Goal: Manage account settings

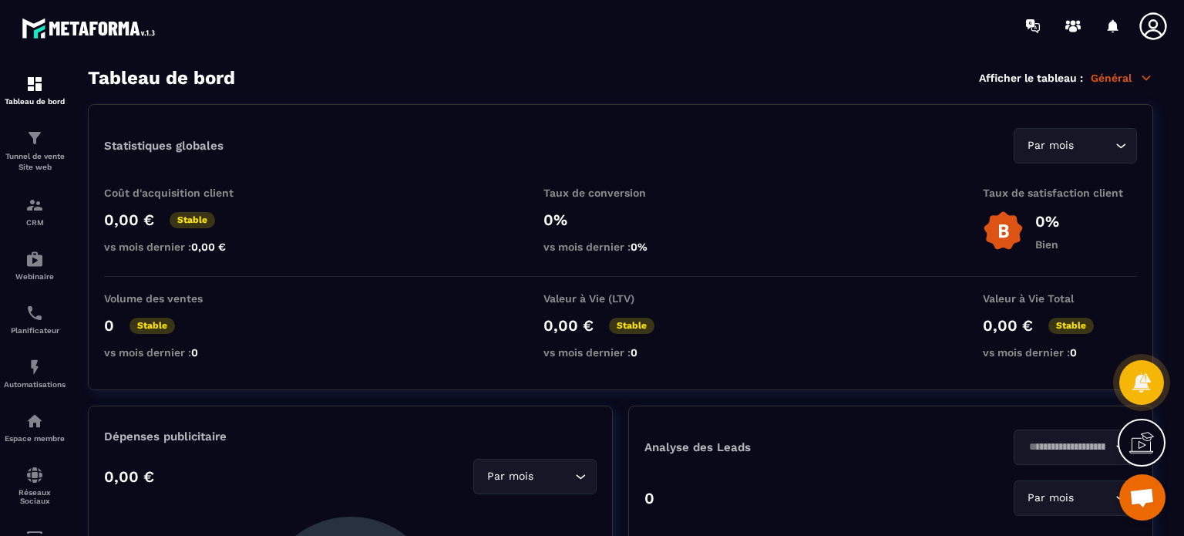
click at [1149, 21] on icon at bounding box center [1153, 26] width 31 height 31
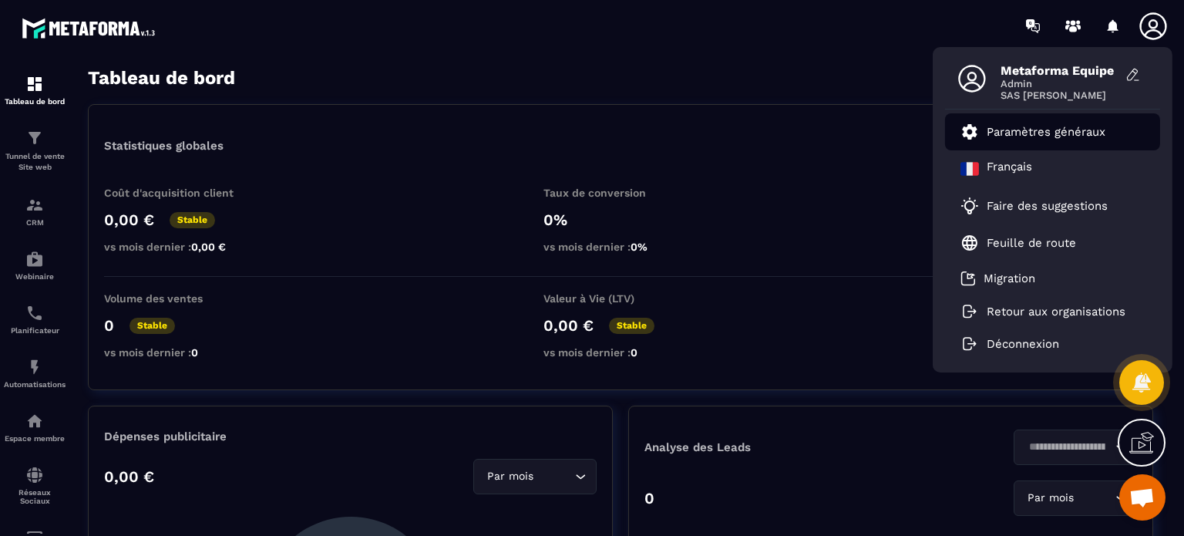
click at [1043, 138] on p "Paramètres généraux" at bounding box center [1046, 132] width 119 height 14
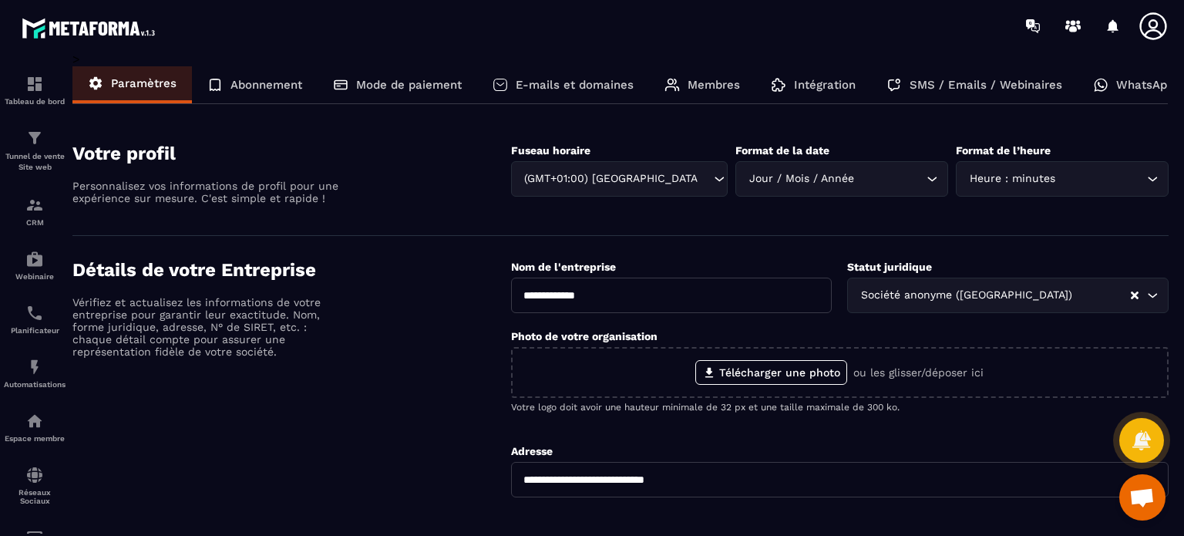
click at [1166, 79] on p "WhatsApp" at bounding box center [1145, 85] width 58 height 14
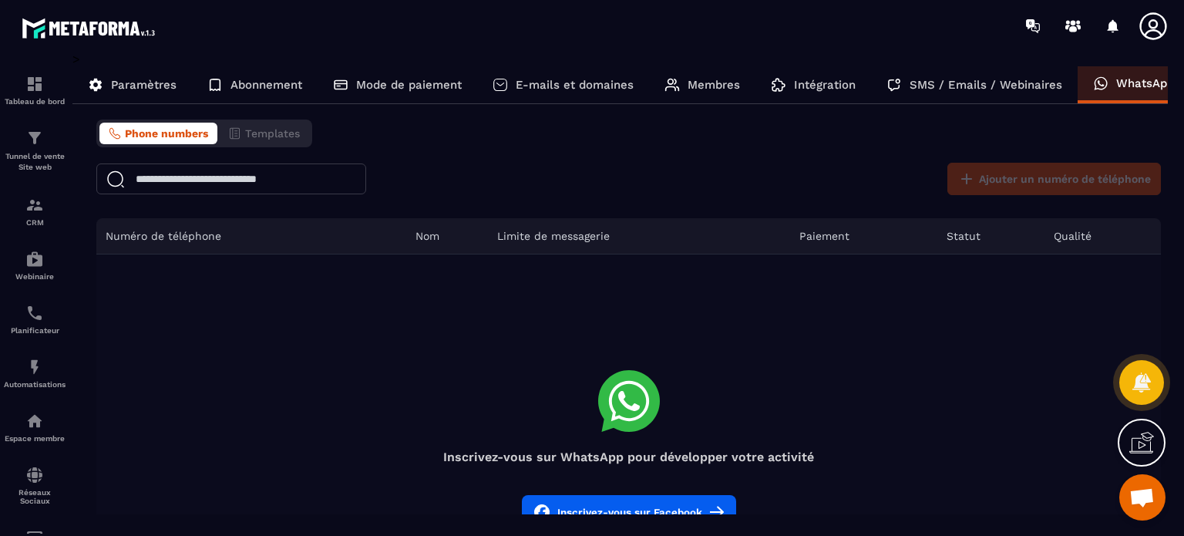
click at [1151, 35] on icon at bounding box center [1153, 26] width 31 height 31
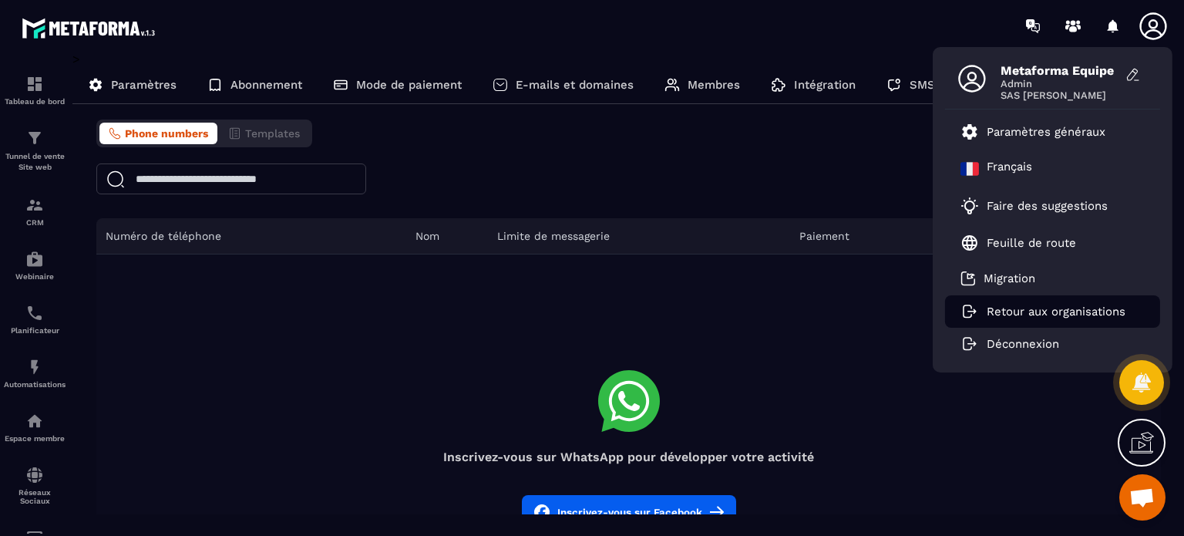
click at [1023, 301] on li "Retour aux organisations" at bounding box center [1052, 311] width 215 height 32
click at [1032, 312] on p "Retour aux organisations" at bounding box center [1056, 312] width 139 height 14
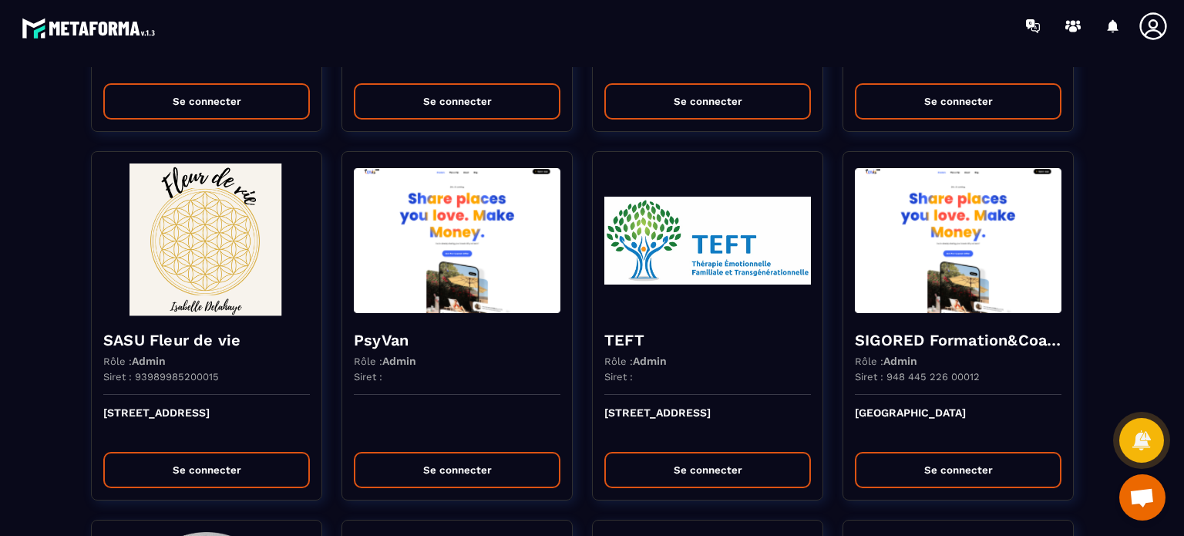
scroll to position [2930, 0]
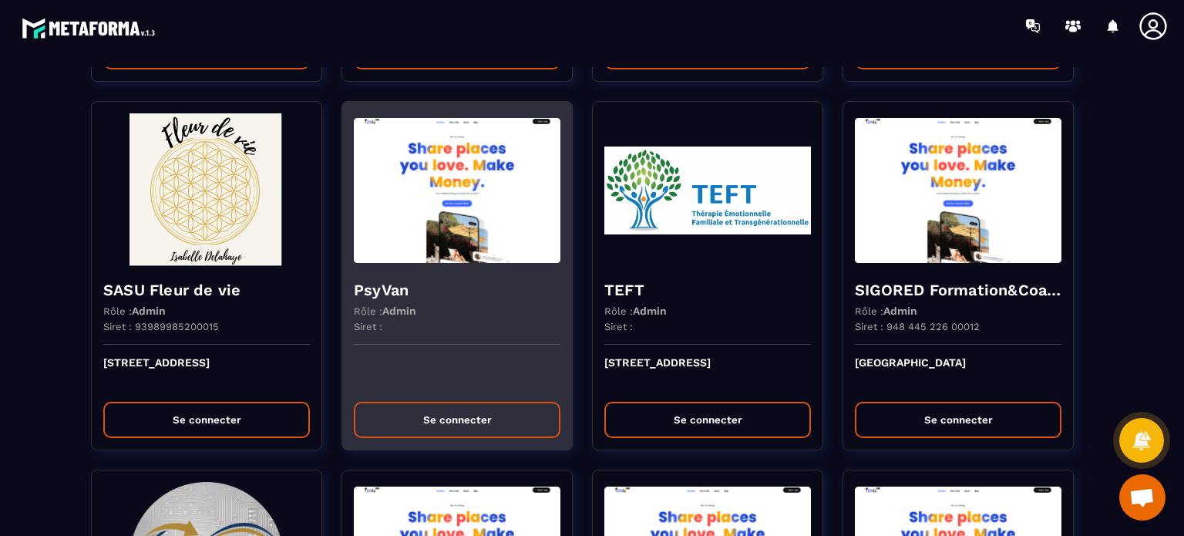
click at [394, 368] on p at bounding box center [457, 373] width 207 height 34
